Goal: Navigation & Orientation: Find specific page/section

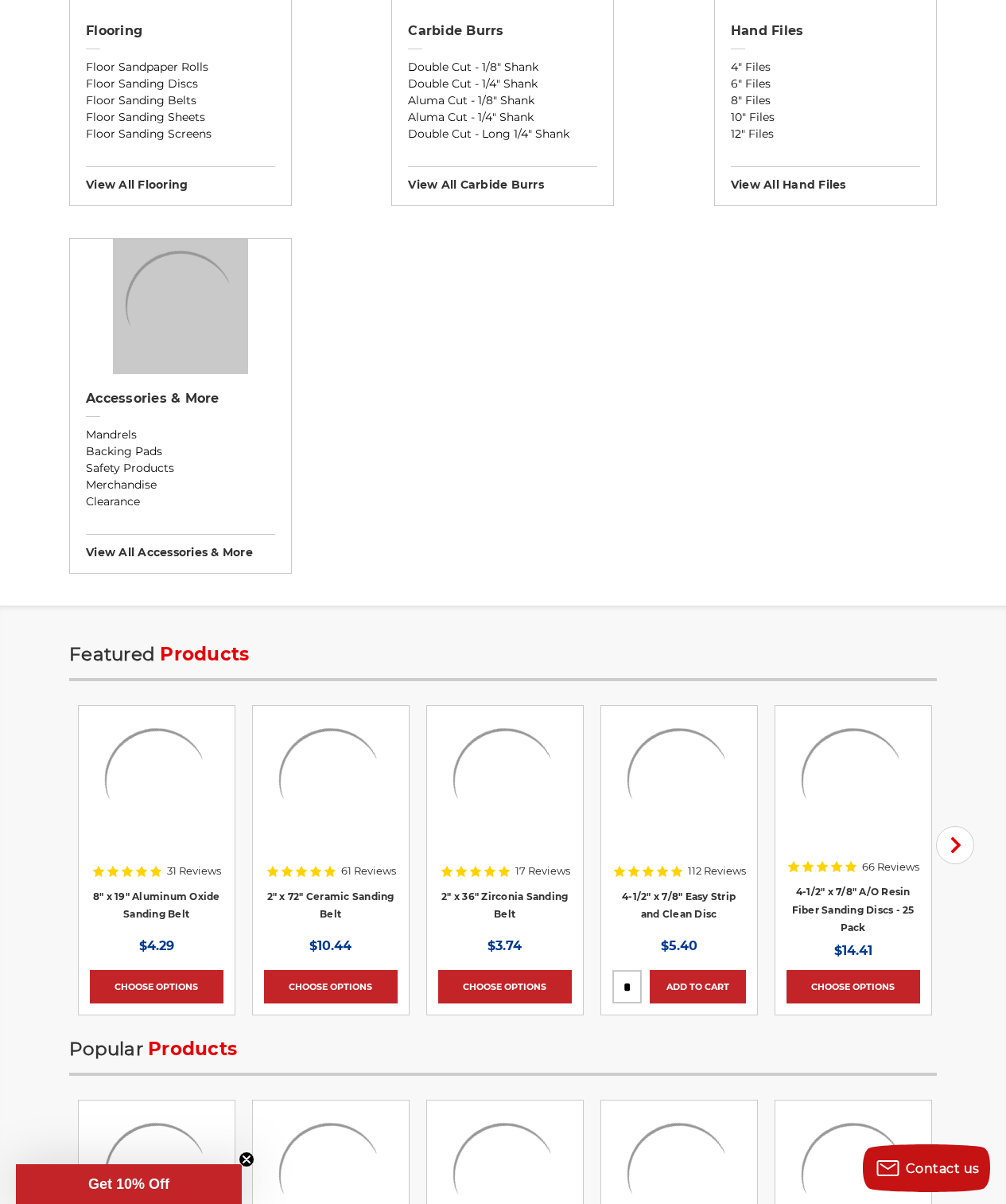
scroll to position [2218, 0]
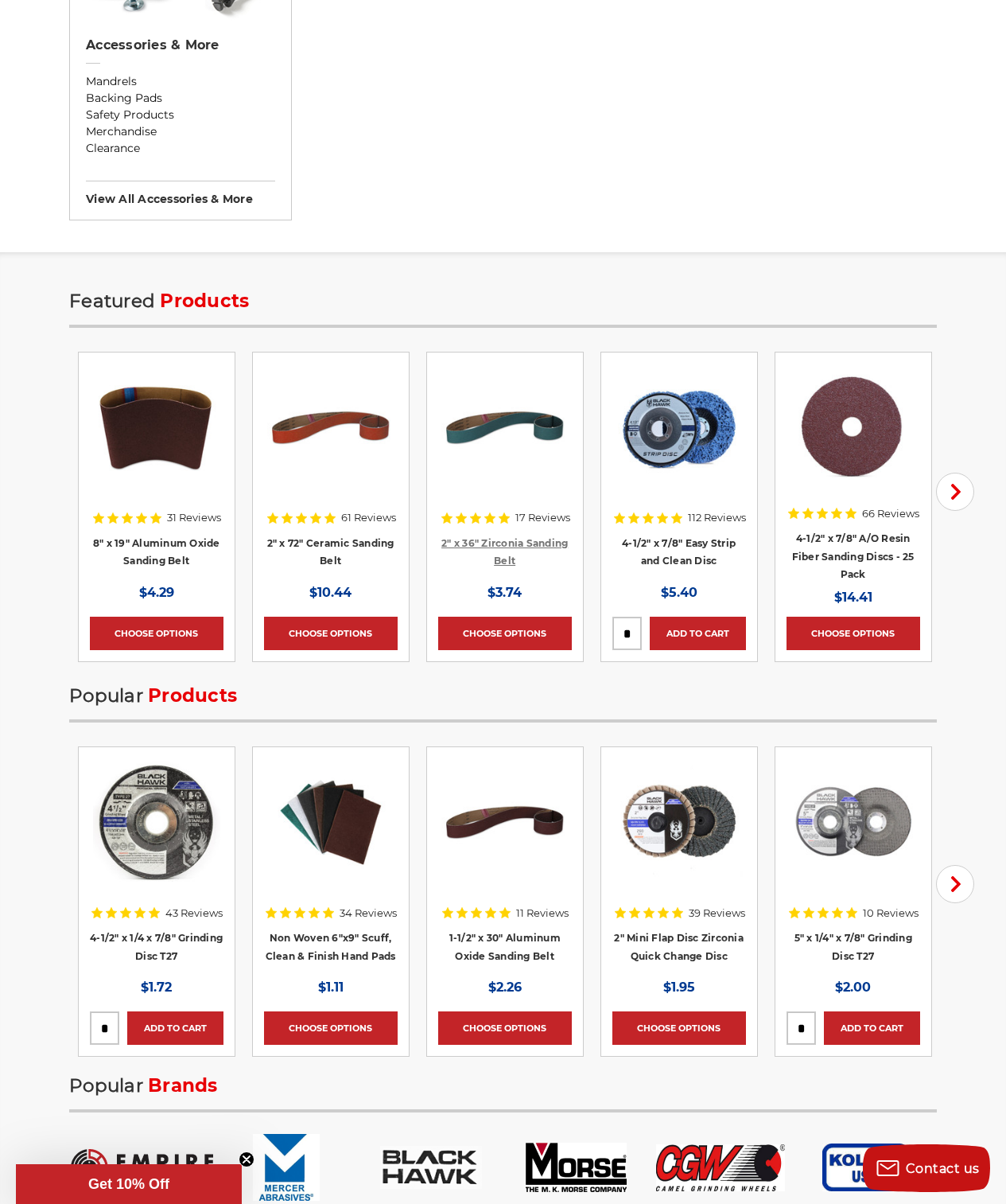
click at [493, 544] on link "2" x 36" Zirconia Sanding Belt" at bounding box center [504, 552] width 127 height 31
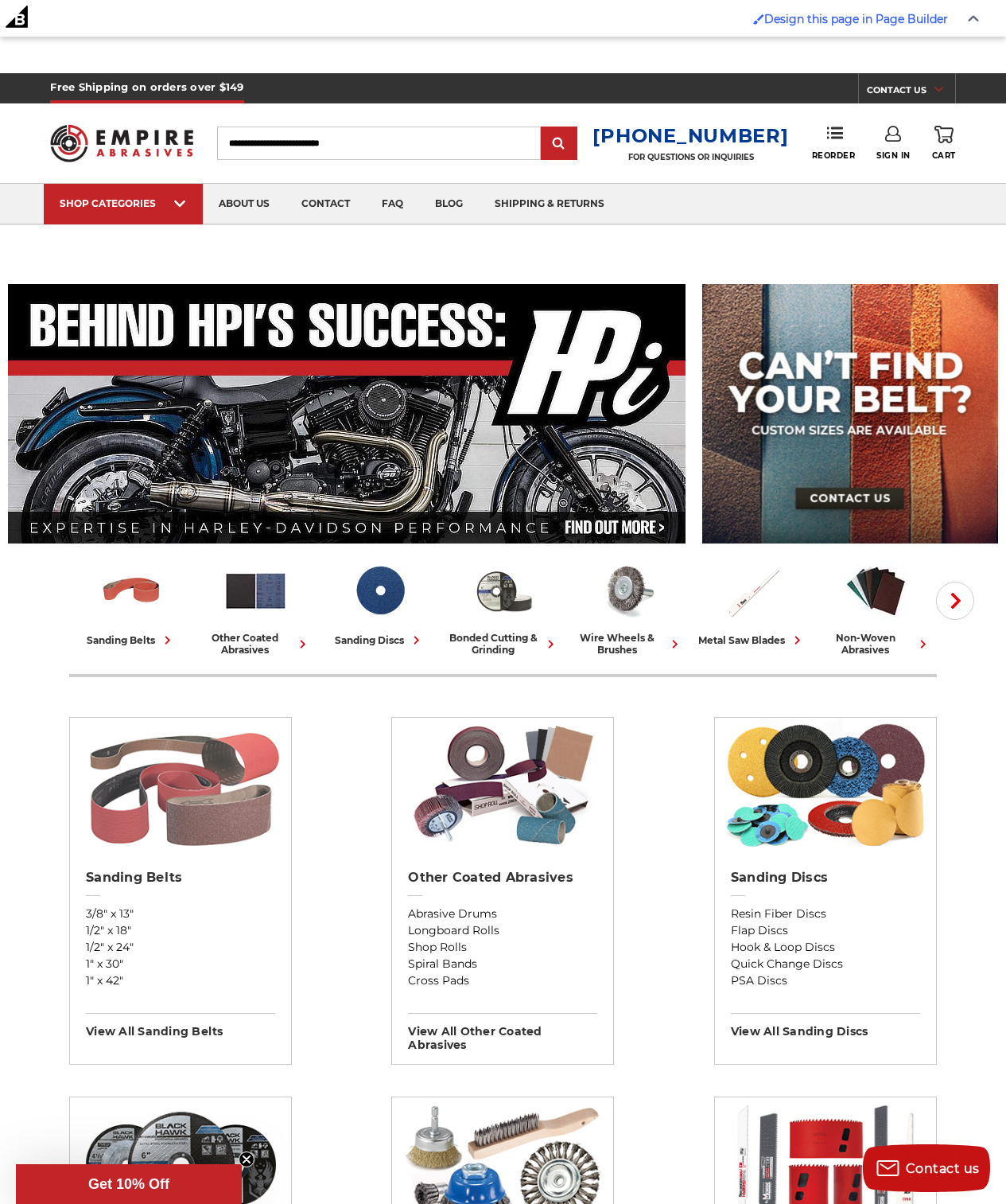
click at [179, 792] on img at bounding box center [181, 786] width 206 height 136
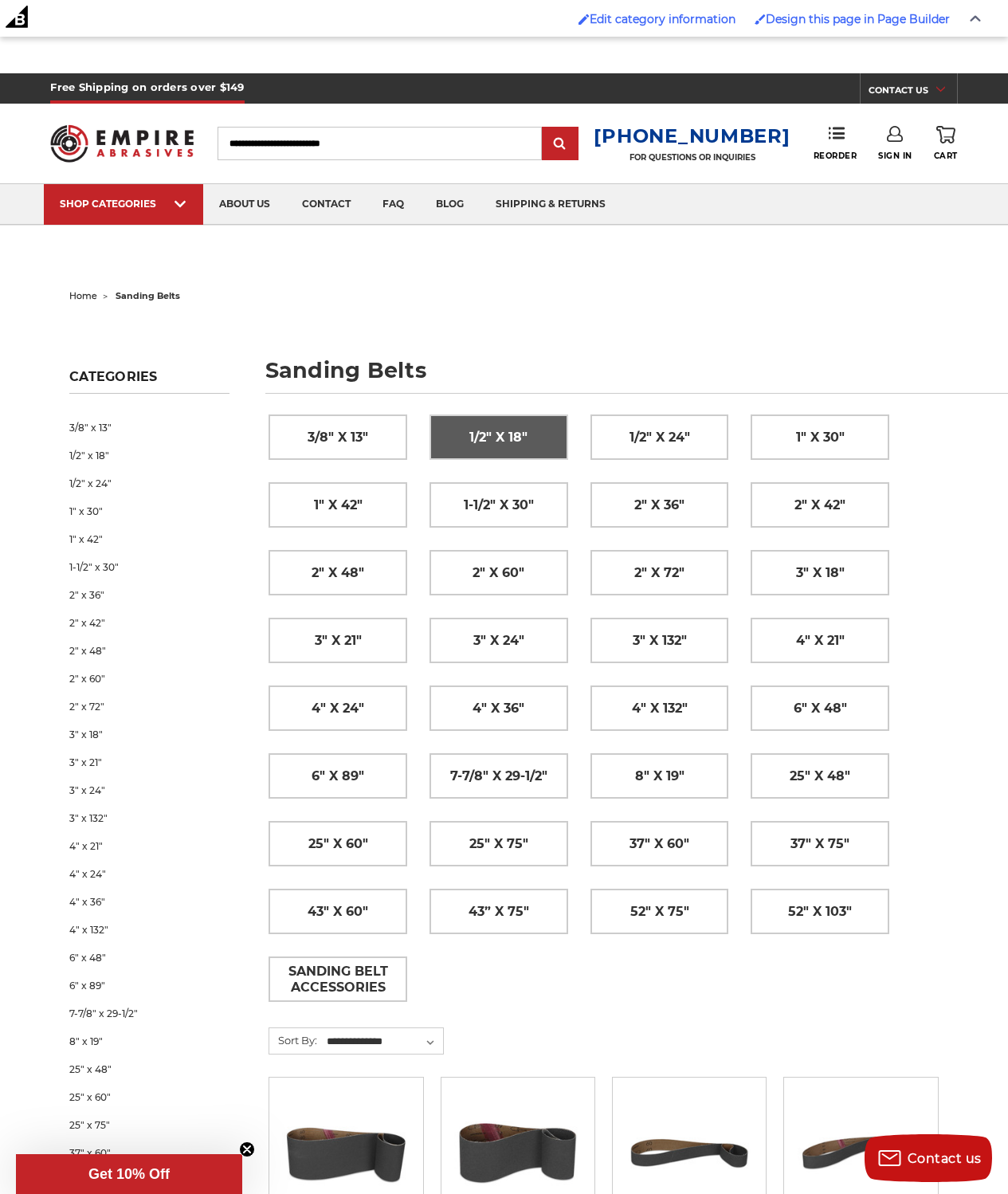
click at [495, 450] on span "1/2" x 18"" at bounding box center [498, 438] width 58 height 27
